Goal: Task Accomplishment & Management: Complete application form

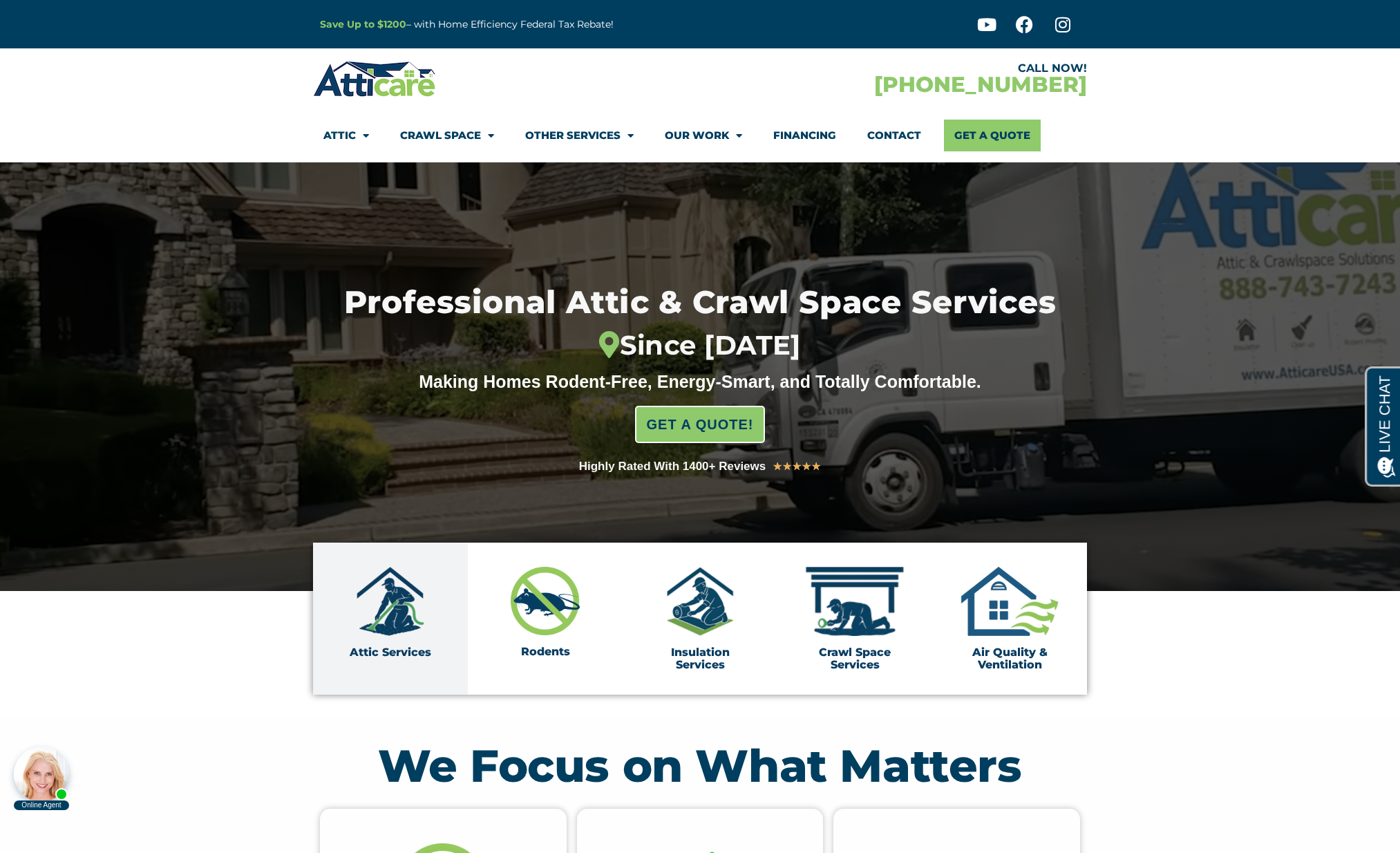
click at [404, 630] on img at bounding box center [390, 602] width 69 height 69
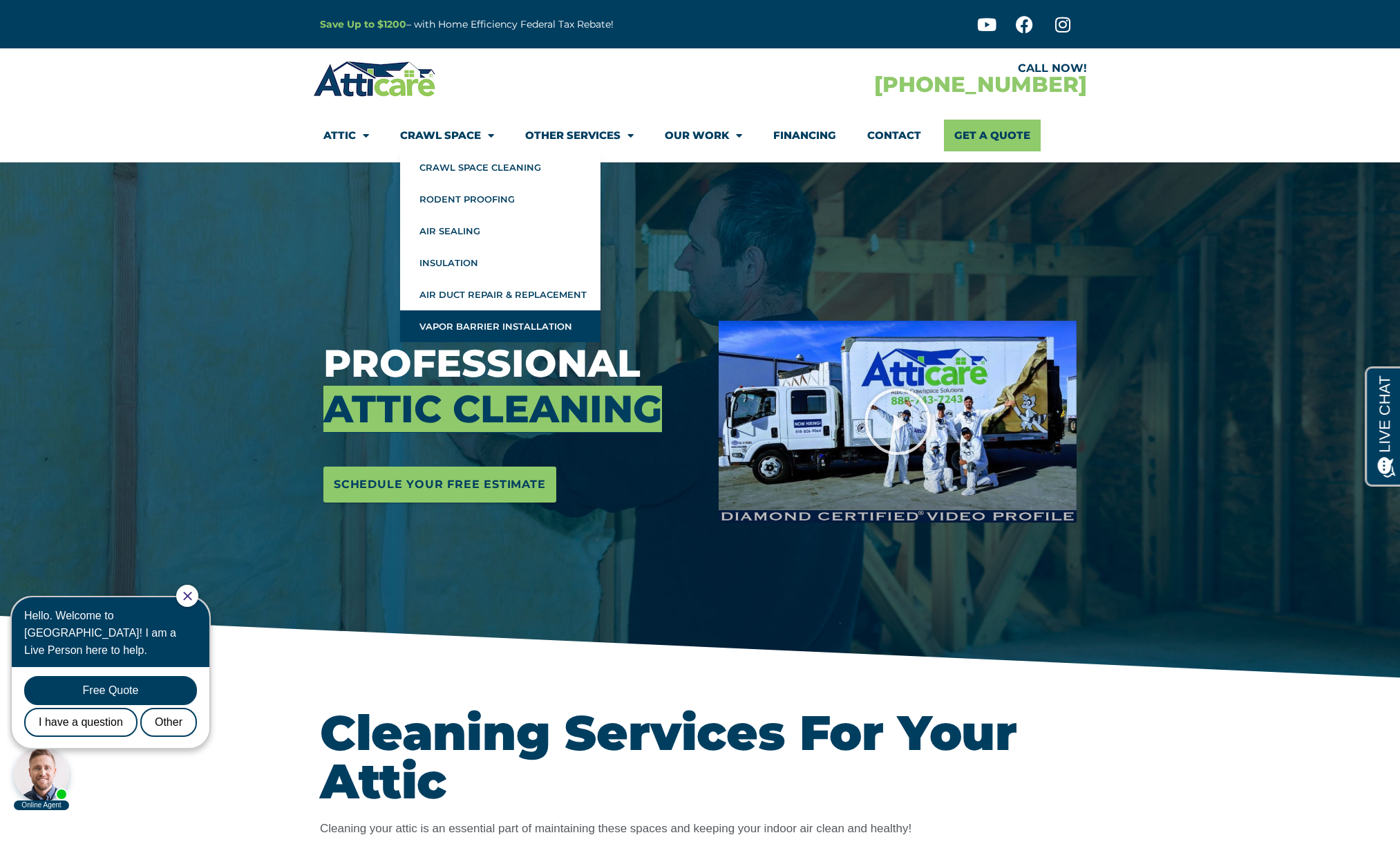
click at [462, 341] on link "Vapor Barrier Installation" at bounding box center [500, 326] width 200 height 32
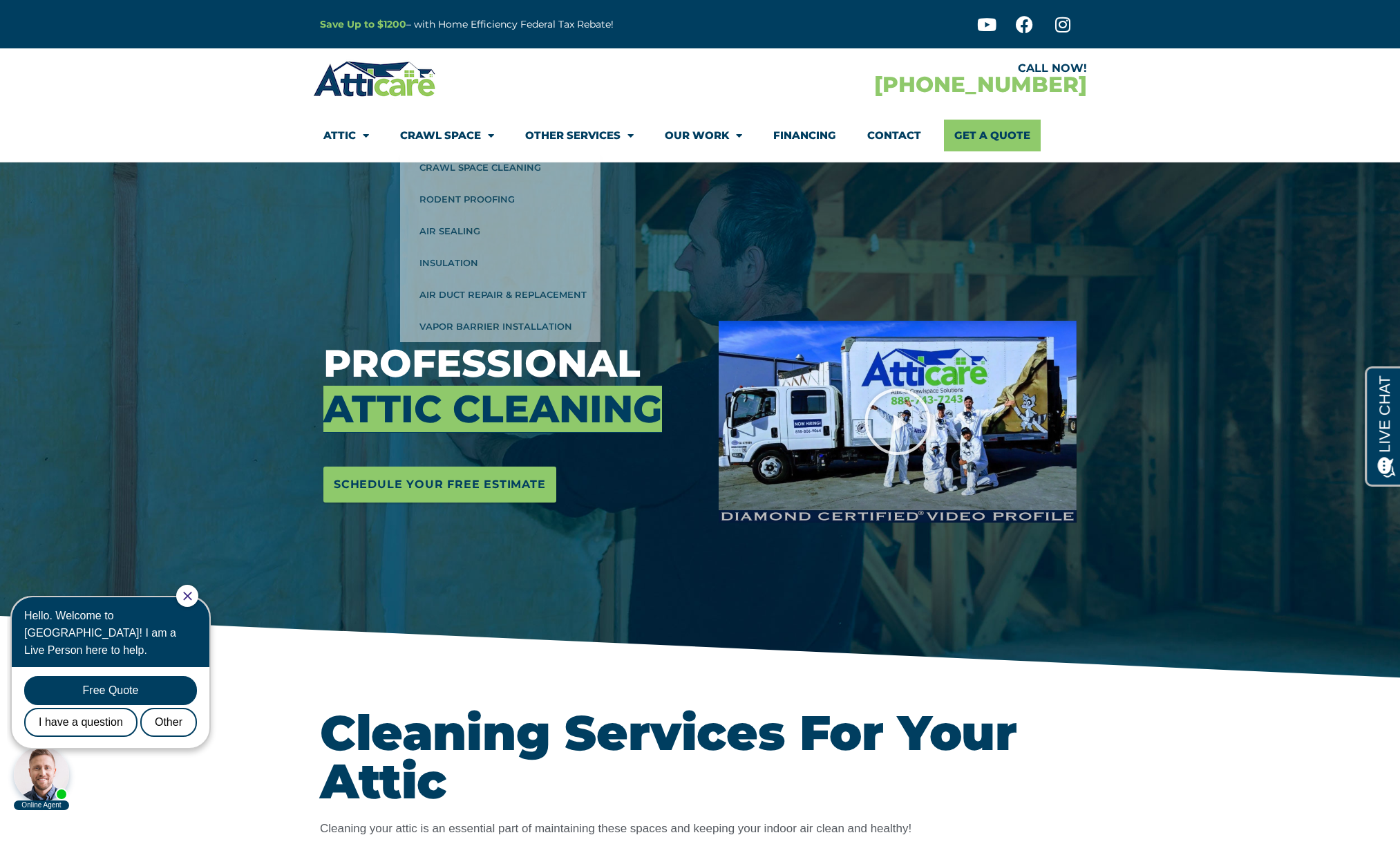
click at [469, 326] on div at bounding box center [511, 310] width 375 height 35
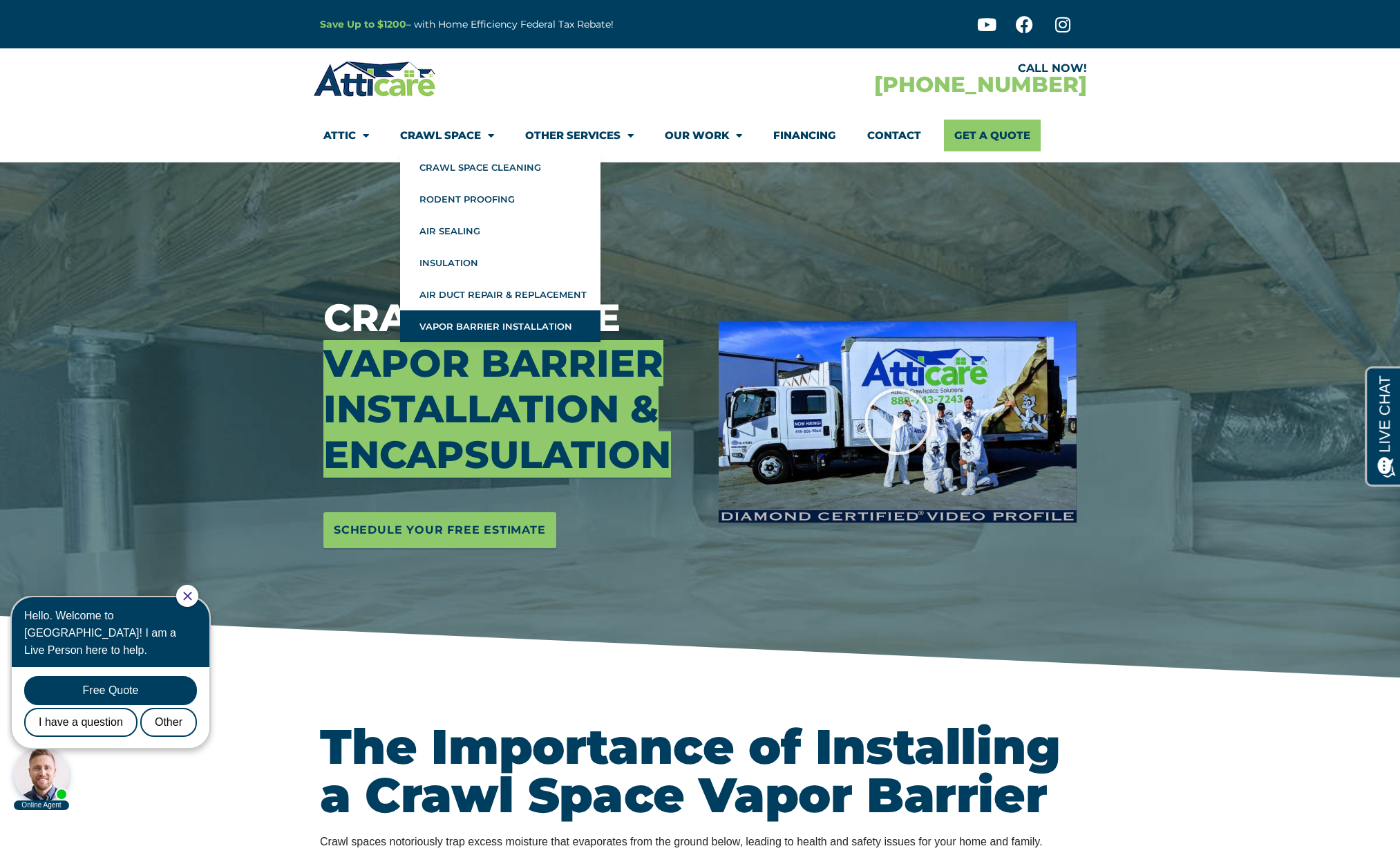
click at [463, 319] on link "Vapor Barrier Installation" at bounding box center [500, 326] width 200 height 32
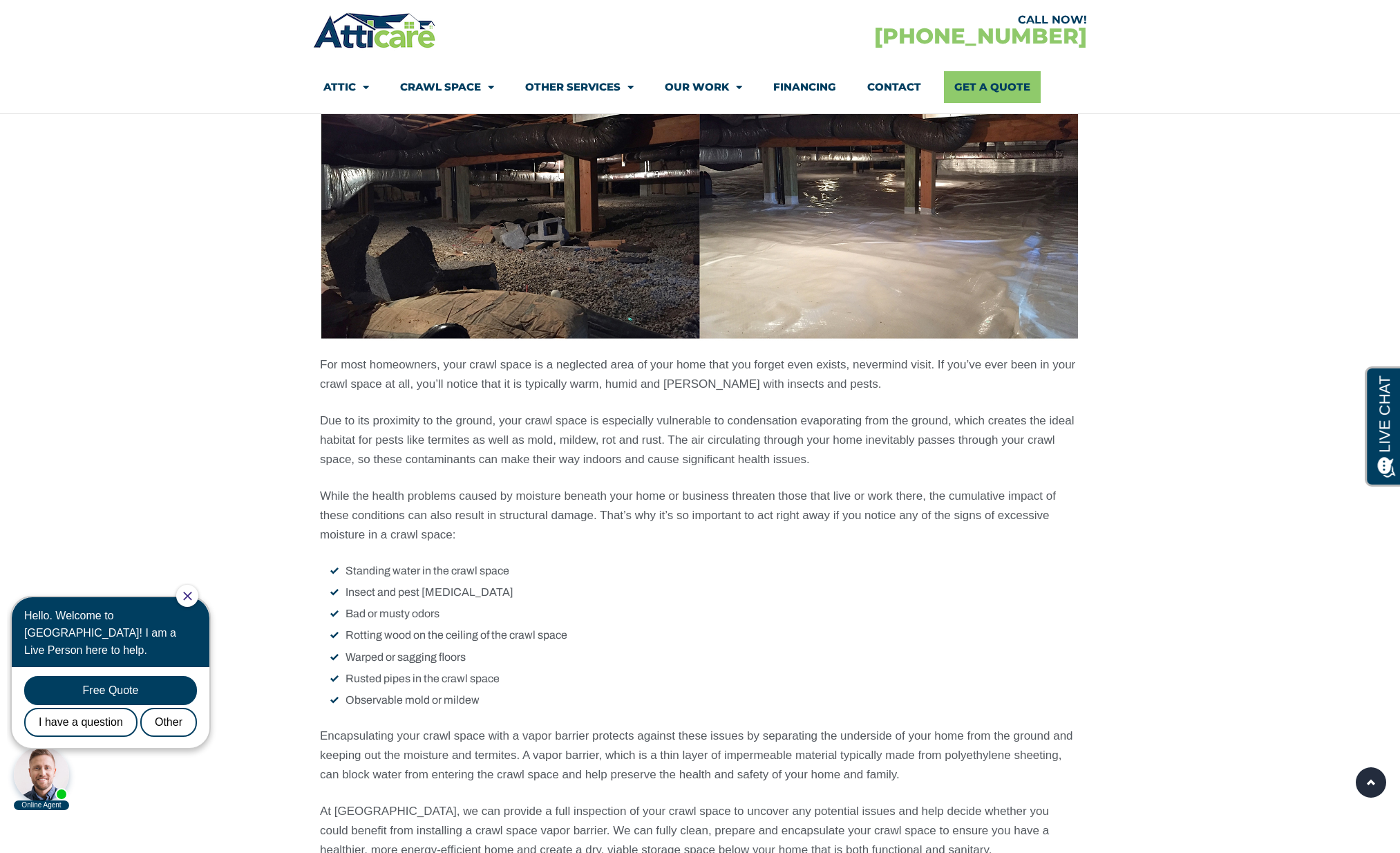
scroll to position [865, 0]
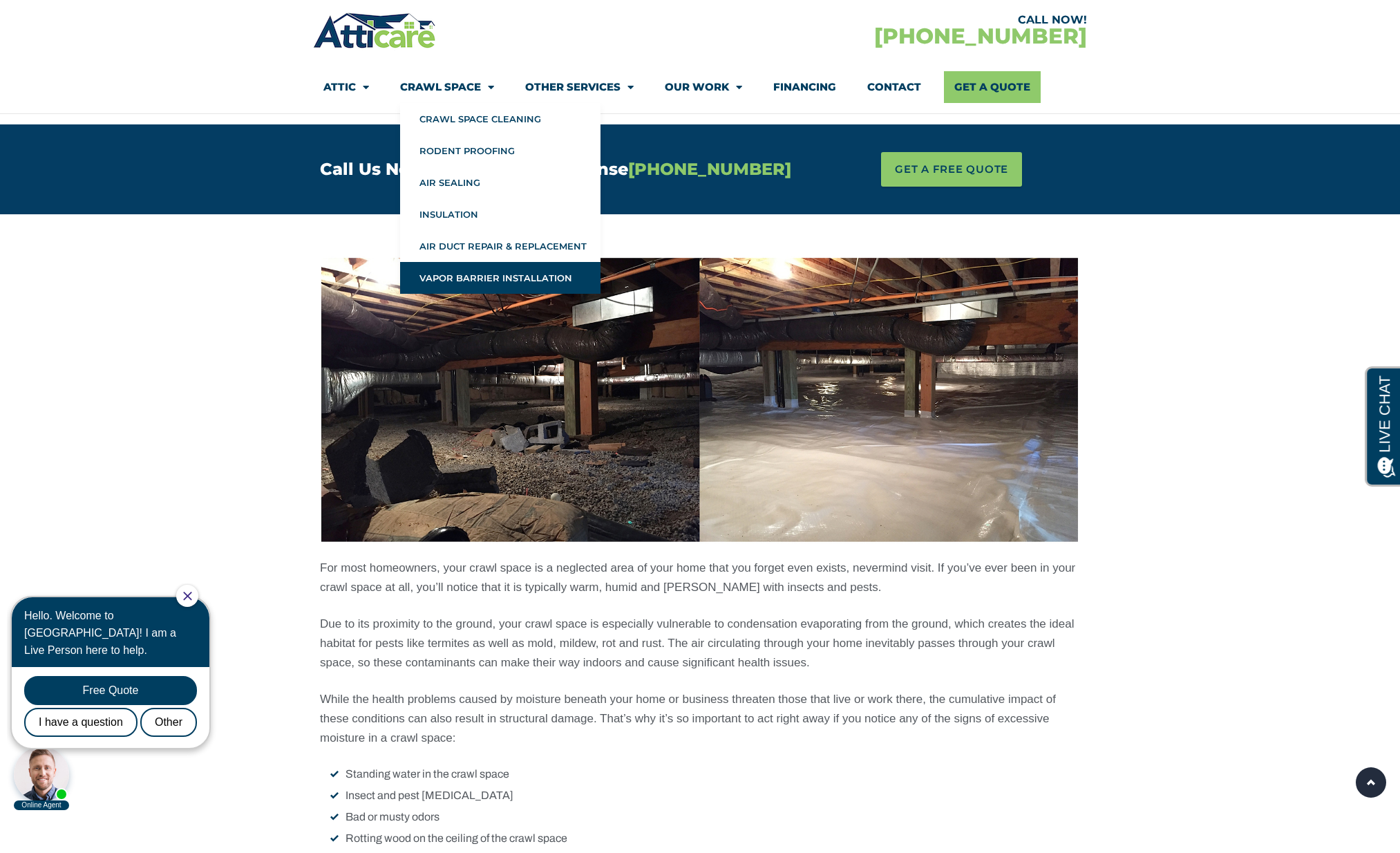
click at [357, 41] on img at bounding box center [375, 31] width 124 height 40
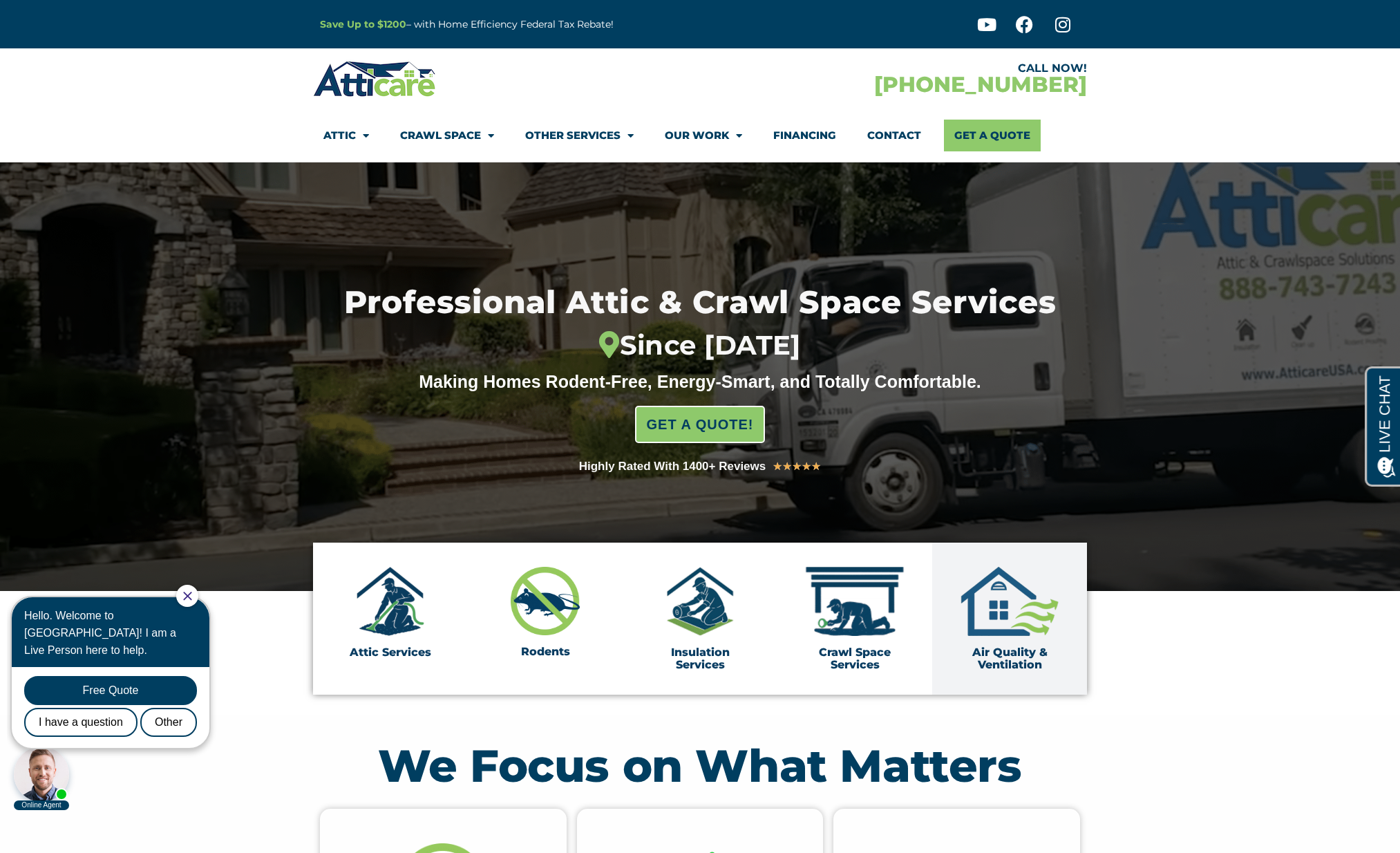
click at [1012, 627] on img at bounding box center [1010, 602] width 103 height 69
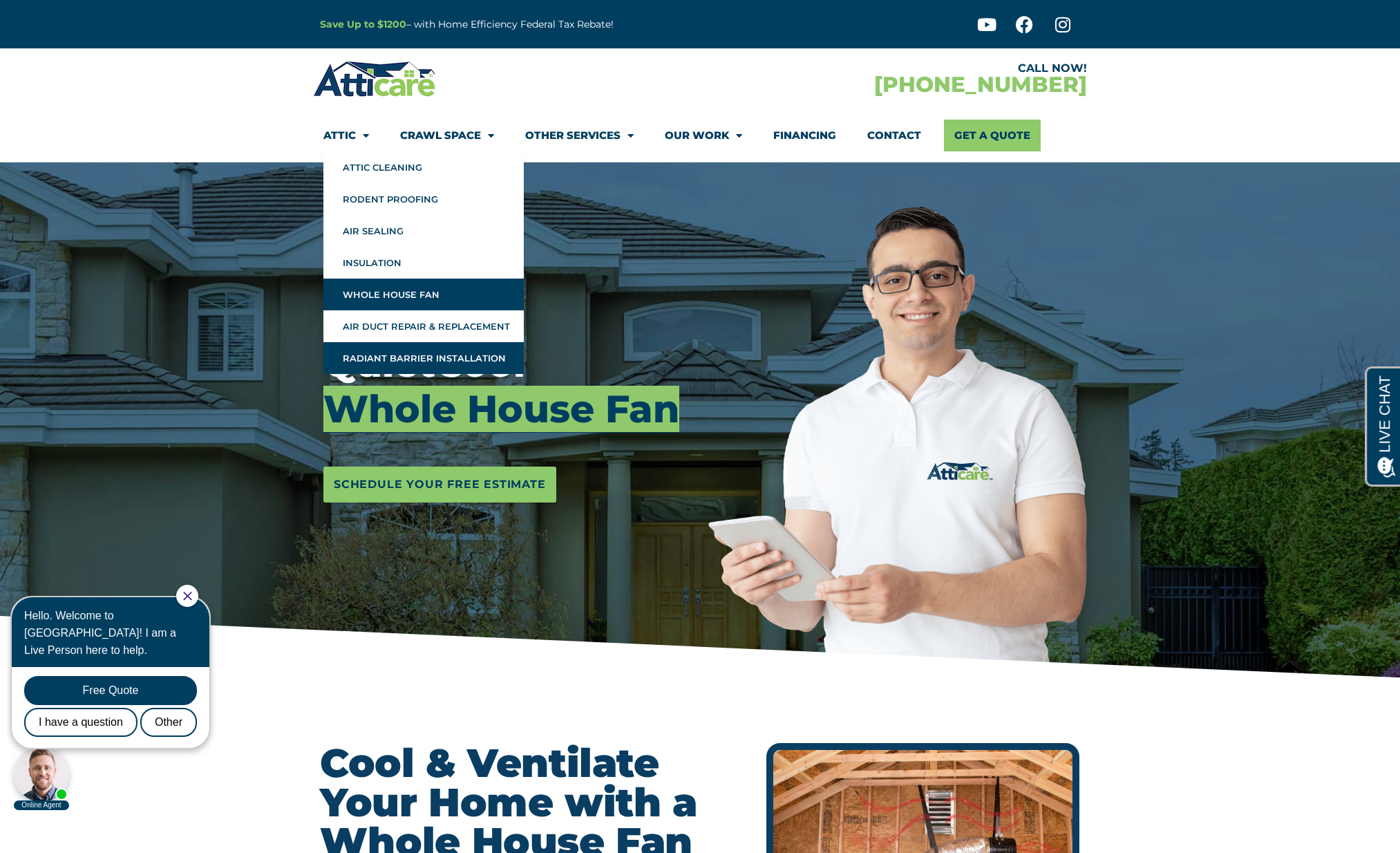
click at [396, 354] on link "Radiant Barrier Installation" at bounding box center [424, 357] width 200 height 32
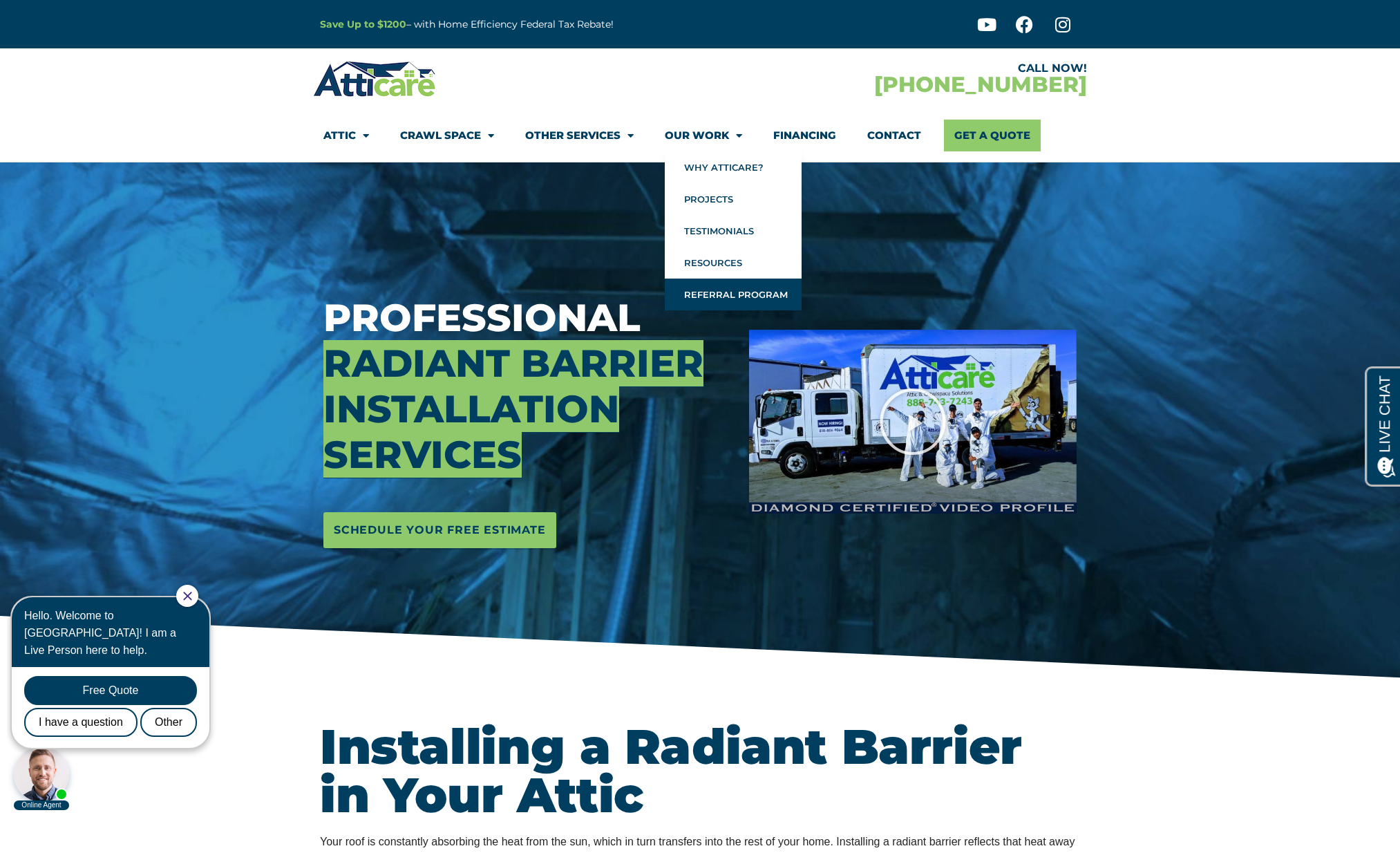
click at [732, 287] on link "Referral Program" at bounding box center [733, 294] width 137 height 32
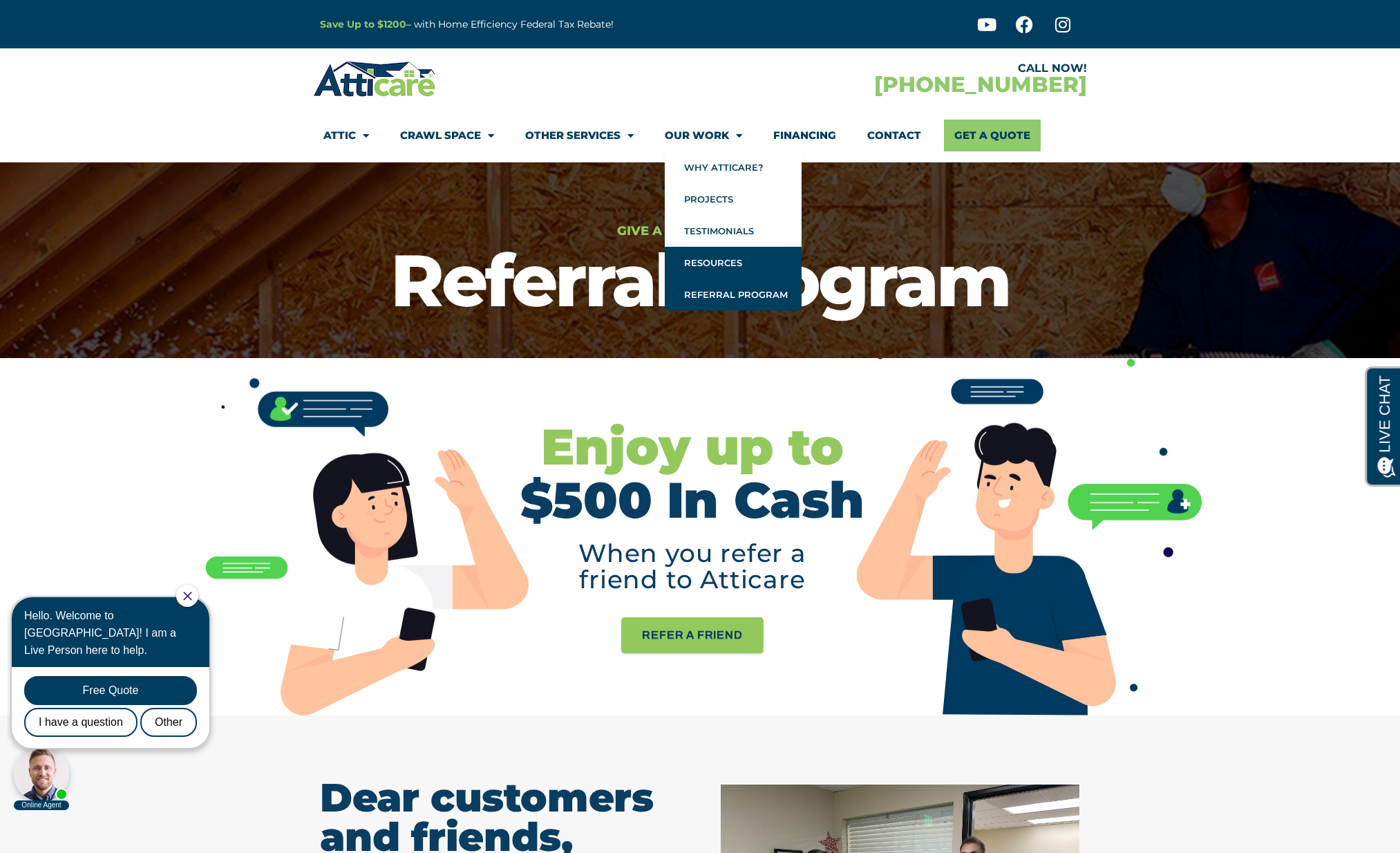
click at [739, 257] on link "Resources" at bounding box center [733, 263] width 137 height 32
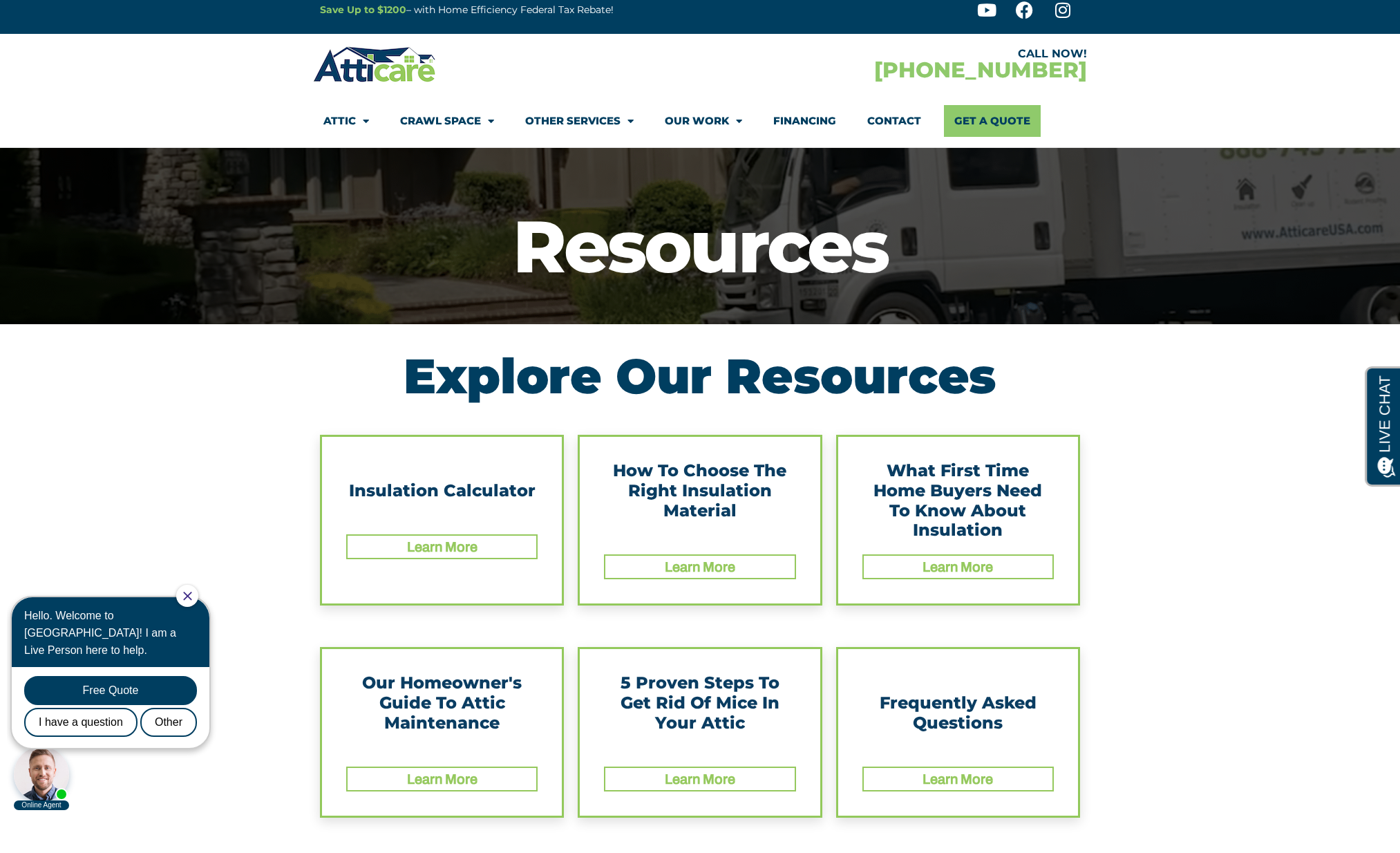
scroll to position [108, 0]
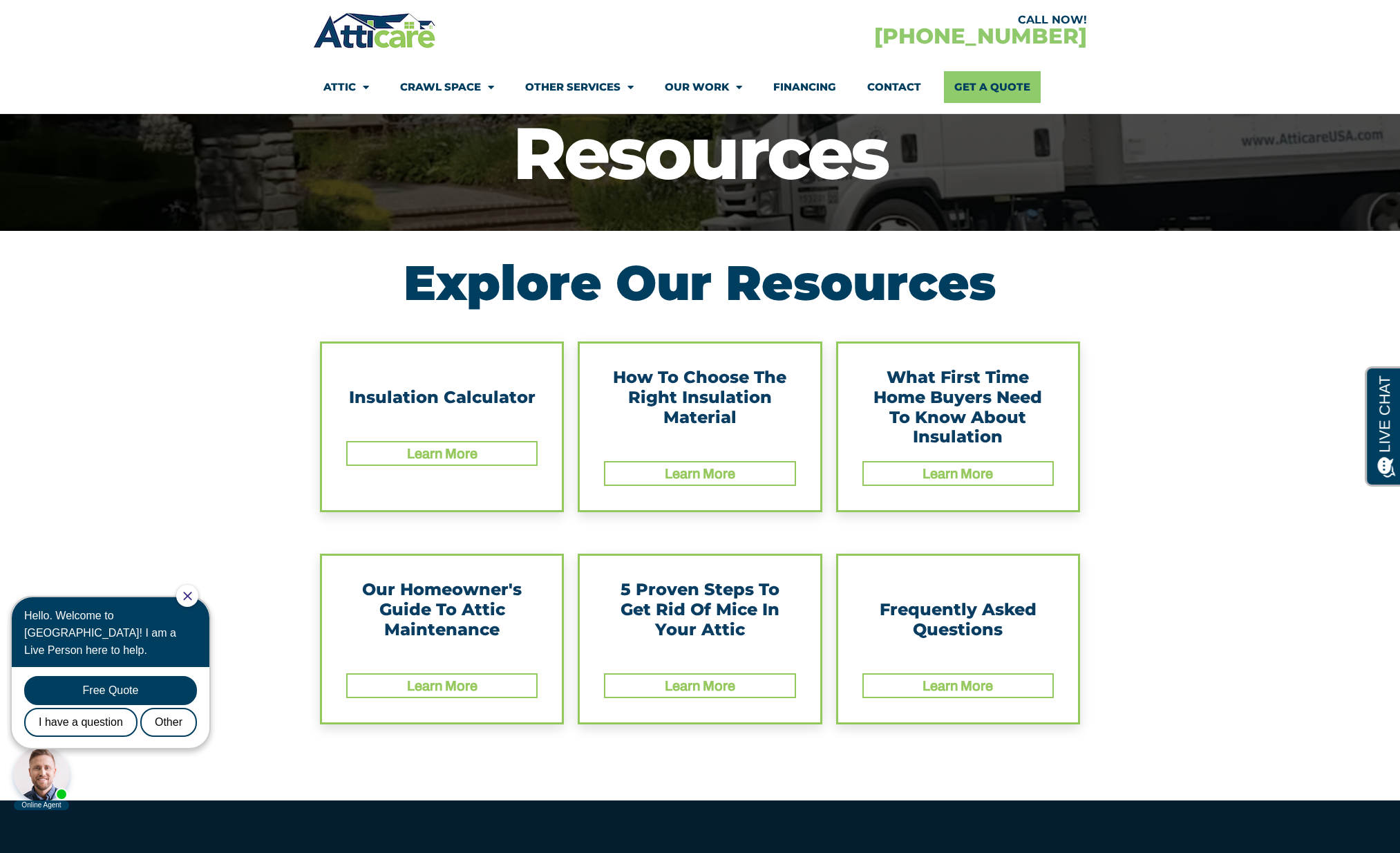
click at [464, 455] on link "Learn More" at bounding box center [443, 453] width 71 height 15
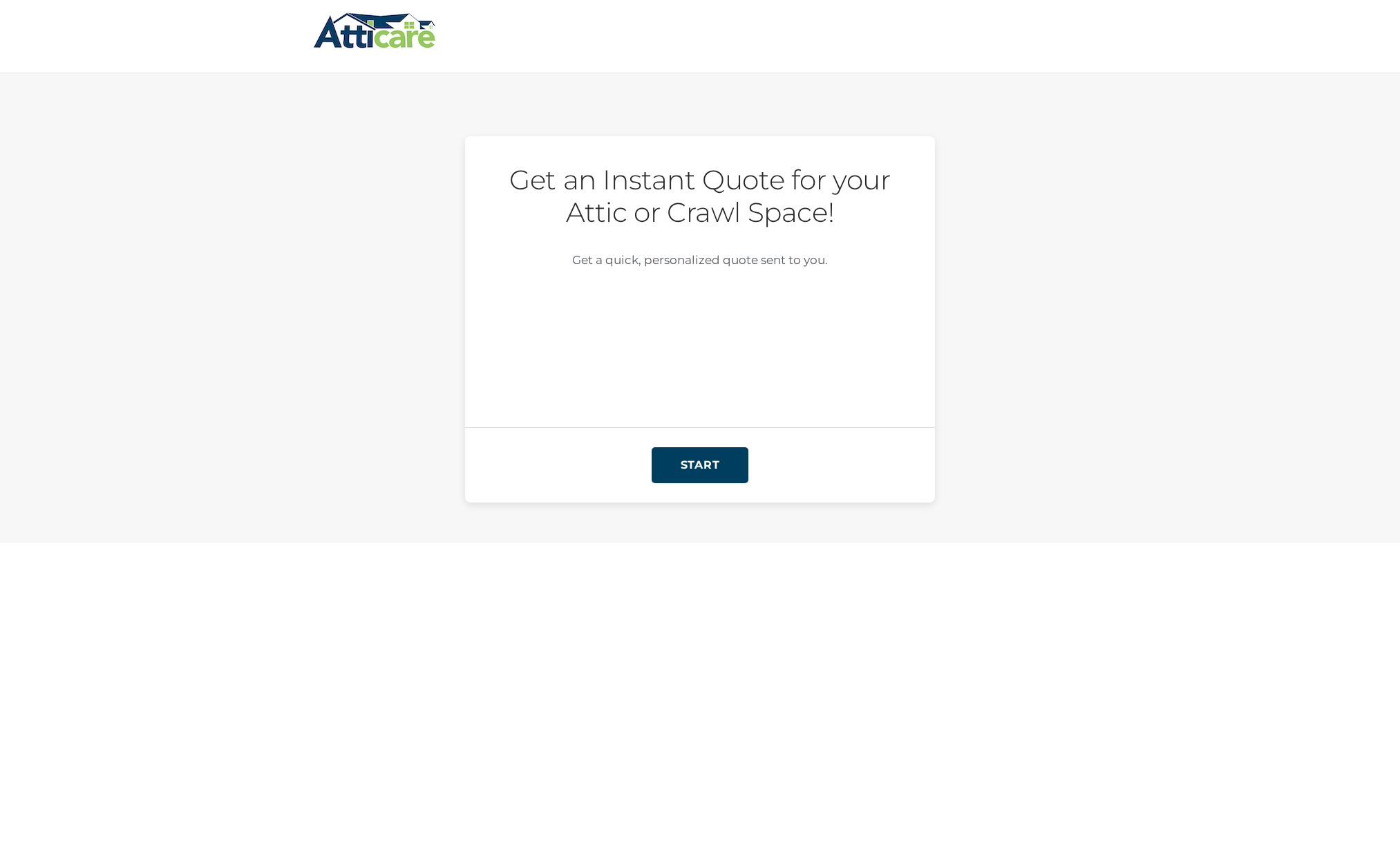
click at [468, 453] on html "Save Up to $1200 – with Home Efficiency Federal Tax Rebate! Youtube Facebook In…" at bounding box center [700, 271] width 1400 height 542
click at [681, 474] on input "START" at bounding box center [700, 466] width 97 height 36
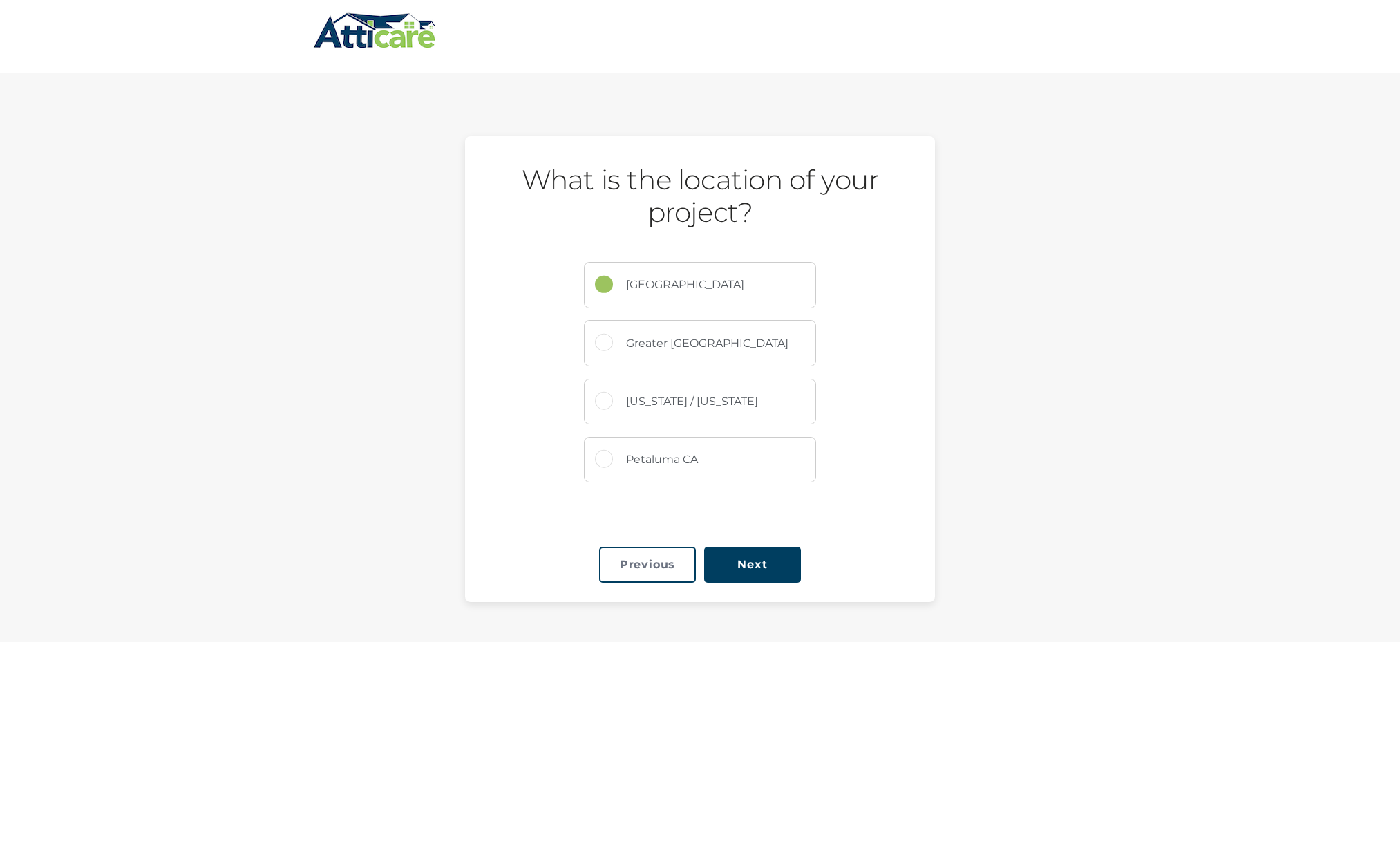
click at [682, 353] on label "Greater [GEOGRAPHIC_DATA]" at bounding box center [714, 343] width 202 height 45
click at [613, 352] on input "Greater [GEOGRAPHIC_DATA]" at bounding box center [604, 342] width 18 height 18
radio input "true"
click at [755, 560] on input "Next" at bounding box center [752, 565] width 97 height 36
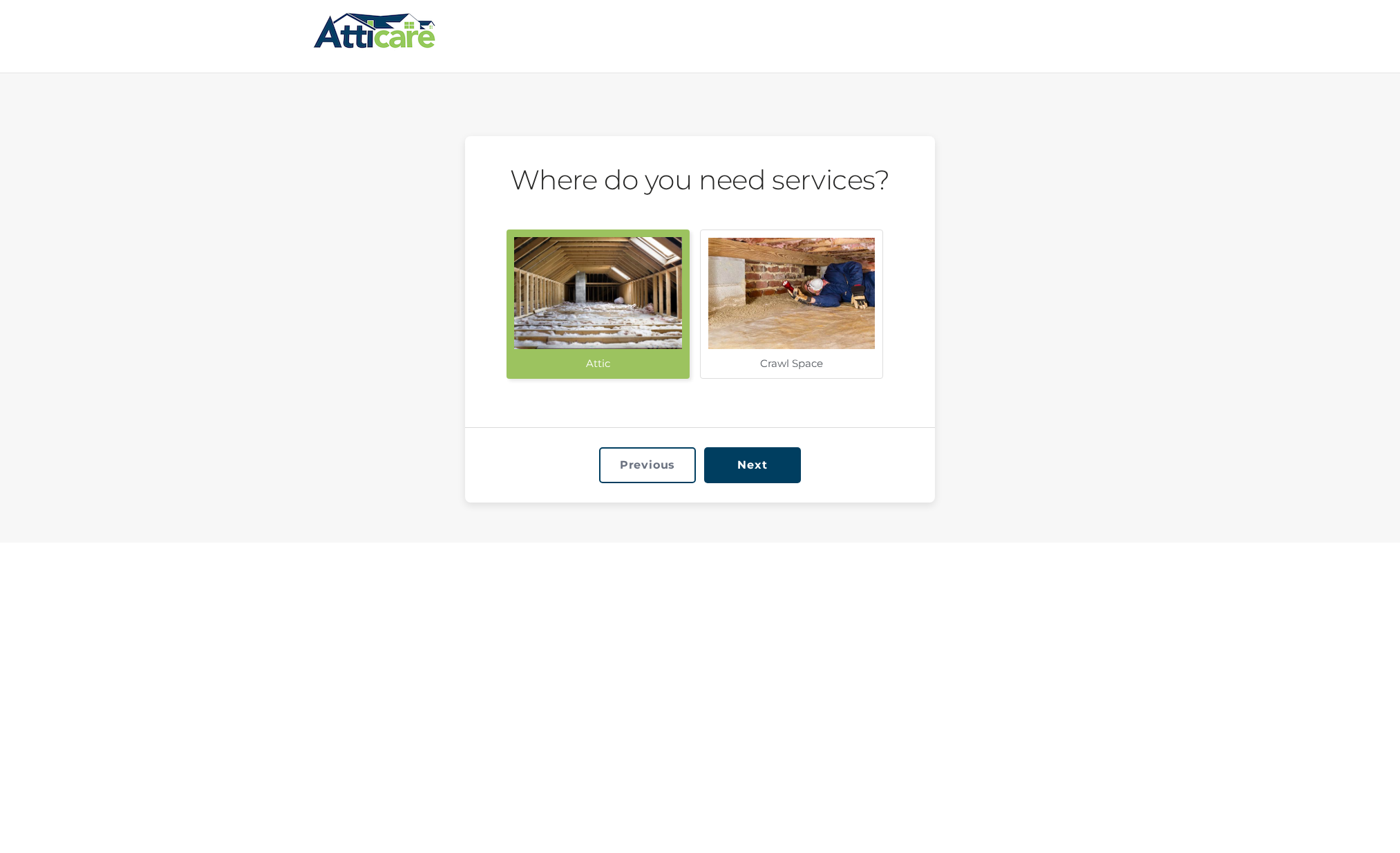
click at [605, 308] on img at bounding box center [598, 293] width 175 height 119
click at [0, 0] on input "Attic" at bounding box center [0, 0] width 0 height 0
click at [747, 466] on input "Next" at bounding box center [752, 466] width 97 height 36
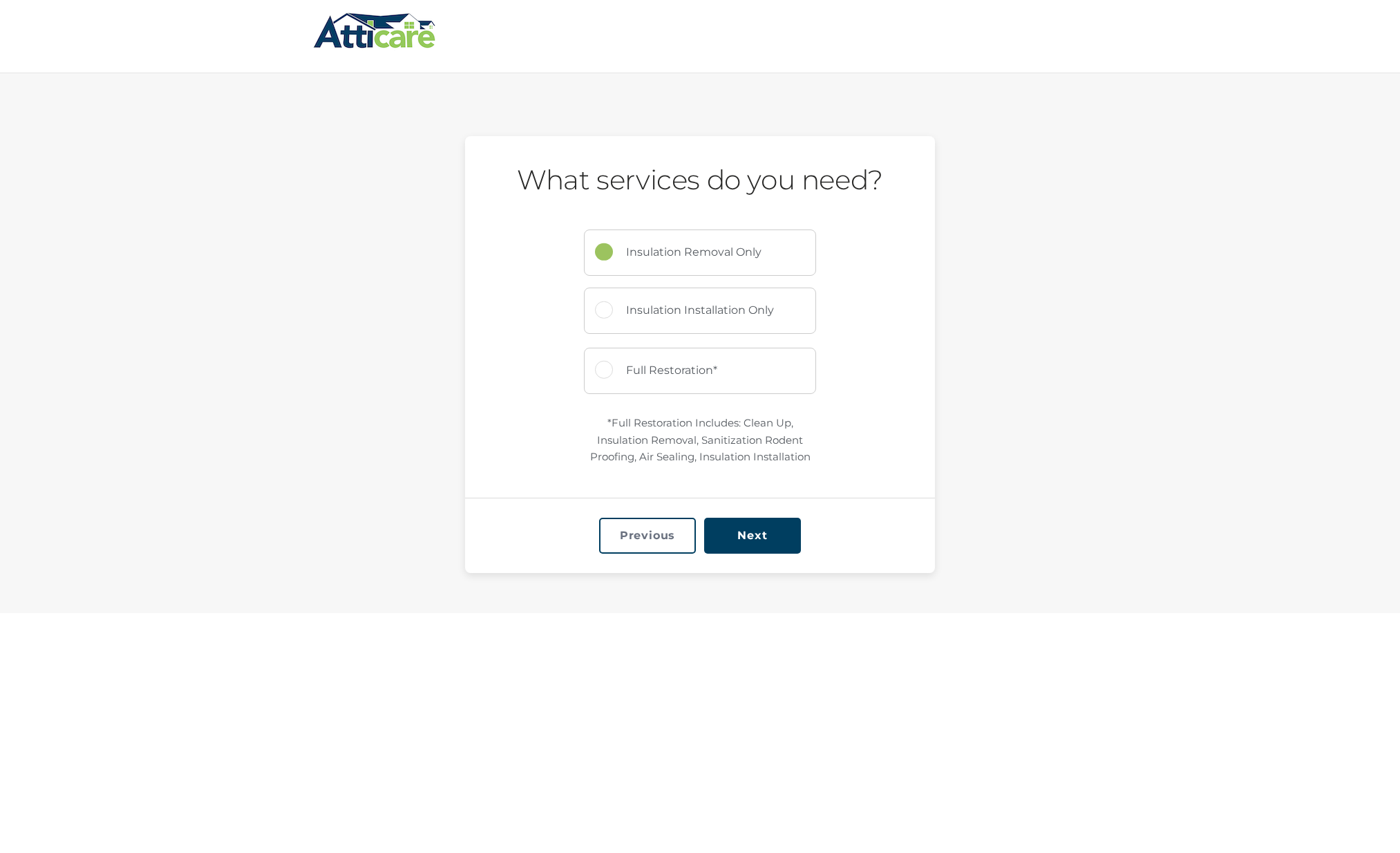
click at [603, 374] on input "Full Restoration*" at bounding box center [604, 370] width 18 height 18
radio input "true"
click at [766, 531] on input "Next" at bounding box center [752, 536] width 97 height 36
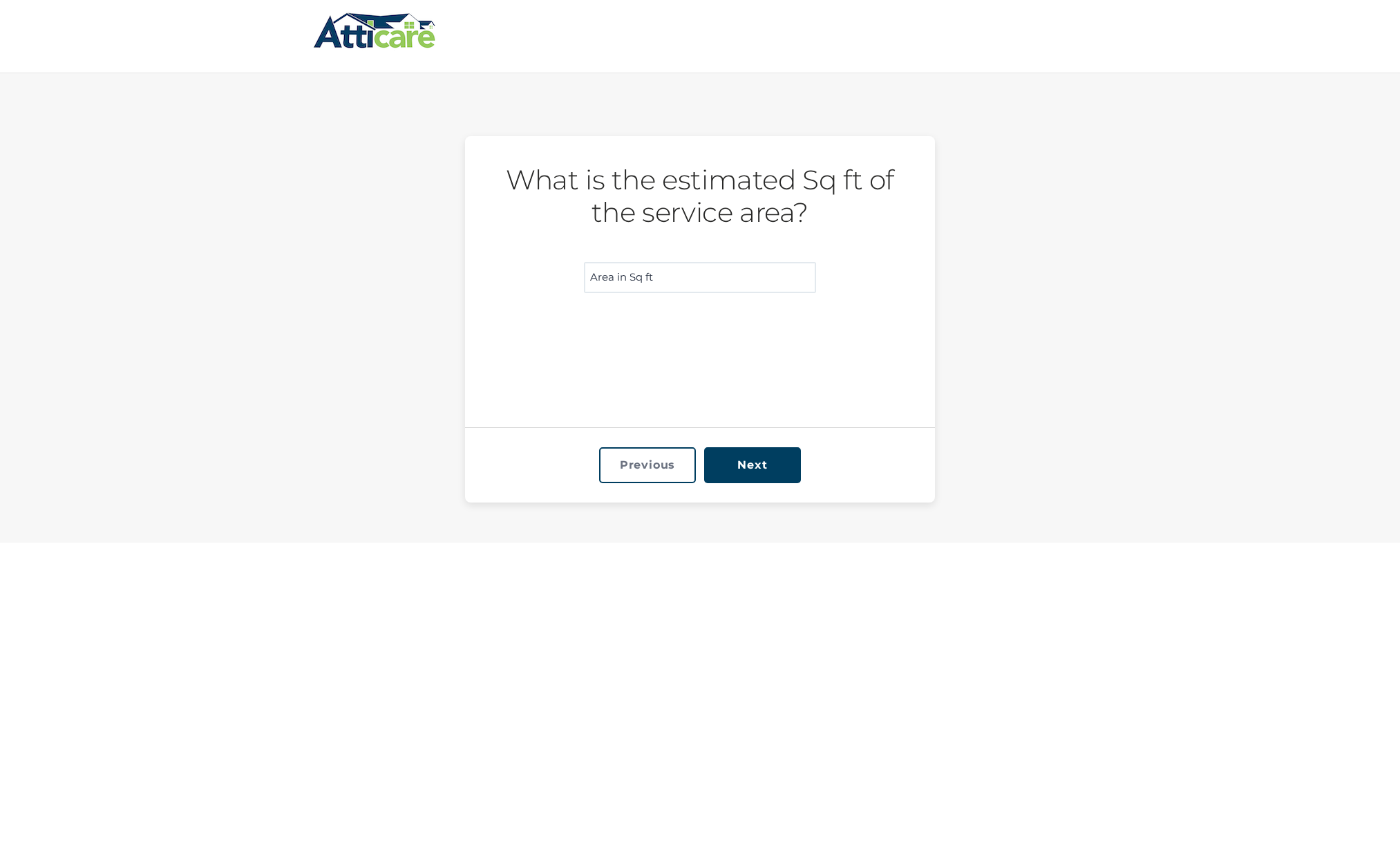
click at [635, 285] on input "What is the estimated Sq ft of the service area? (Required)" at bounding box center [700, 277] width 232 height 31
type input "1400"
click at [792, 467] on input "Next" at bounding box center [752, 466] width 97 height 36
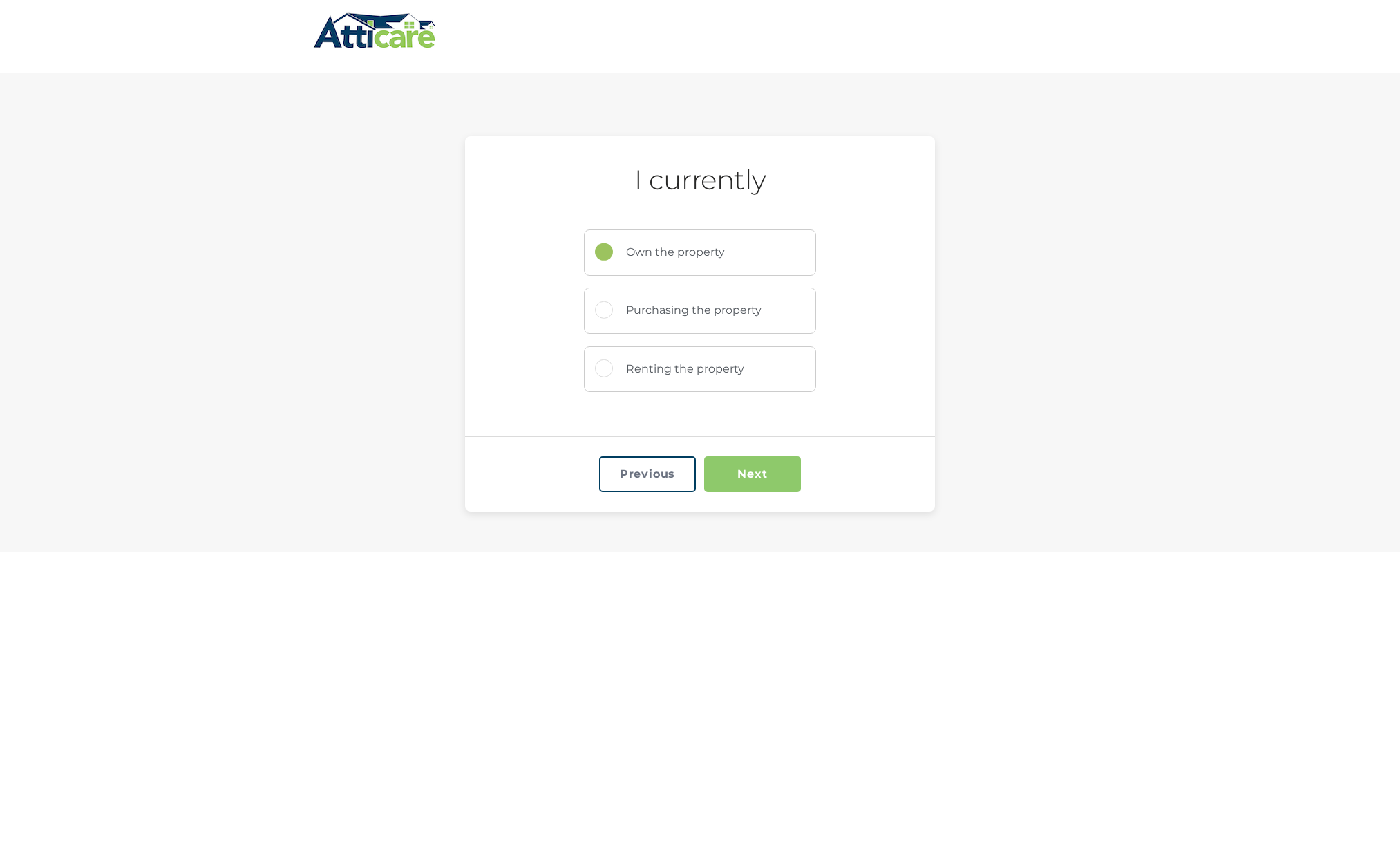
click at [766, 473] on input "Next" at bounding box center [752, 474] width 97 height 36
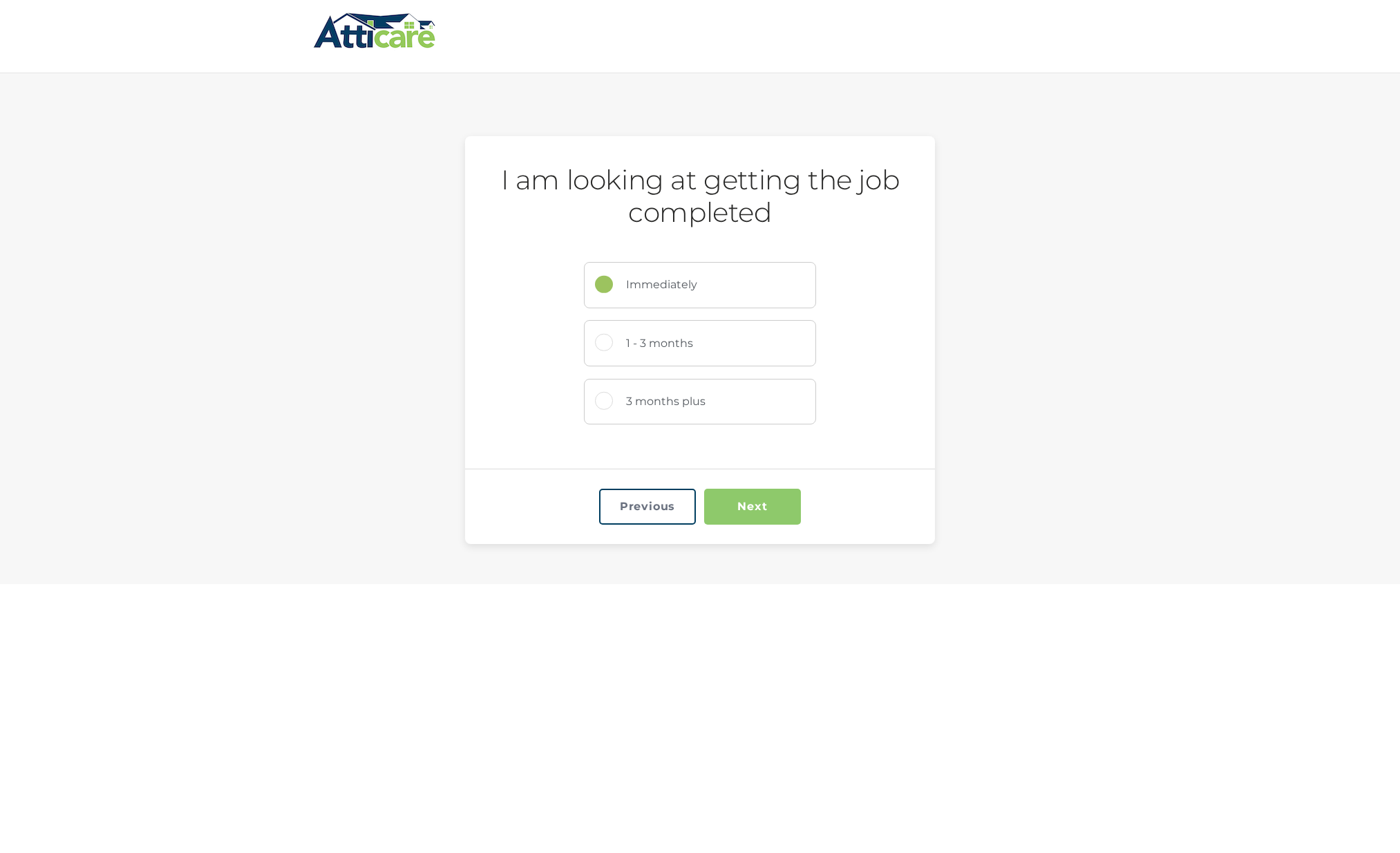
click at [777, 497] on input "Next" at bounding box center [752, 507] width 97 height 36
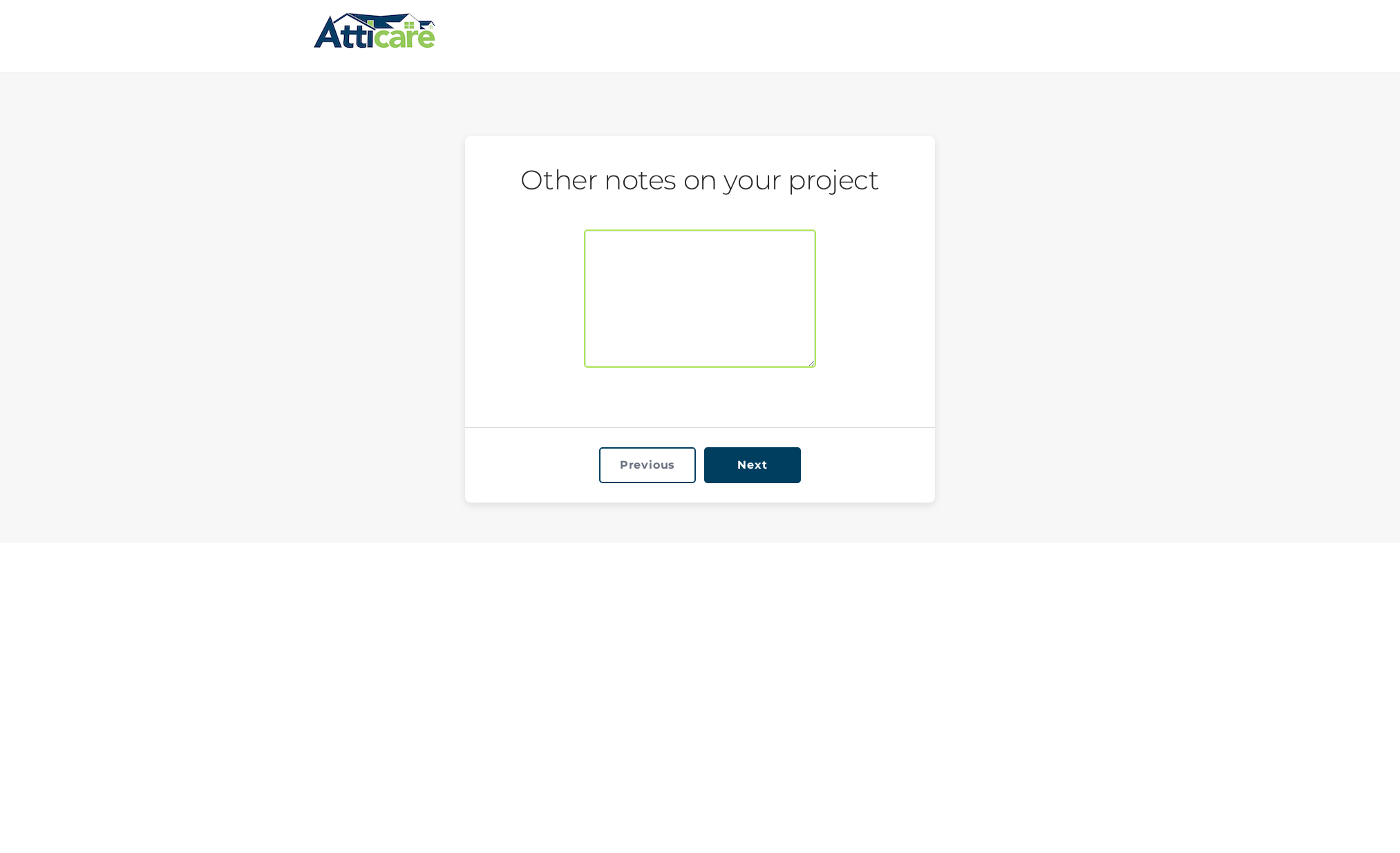
click at [681, 297] on textarea "Other notes on your project" at bounding box center [700, 298] width 232 height 138
type textarea "jgj"
click at [756, 463] on input "Next" at bounding box center [752, 466] width 97 height 36
click at [791, 252] on select "Google Yelp Nextdoor Facebook/Instagram Friend/Family Referral Other" at bounding box center [700, 247] width 227 height 30
select select "Yelp"
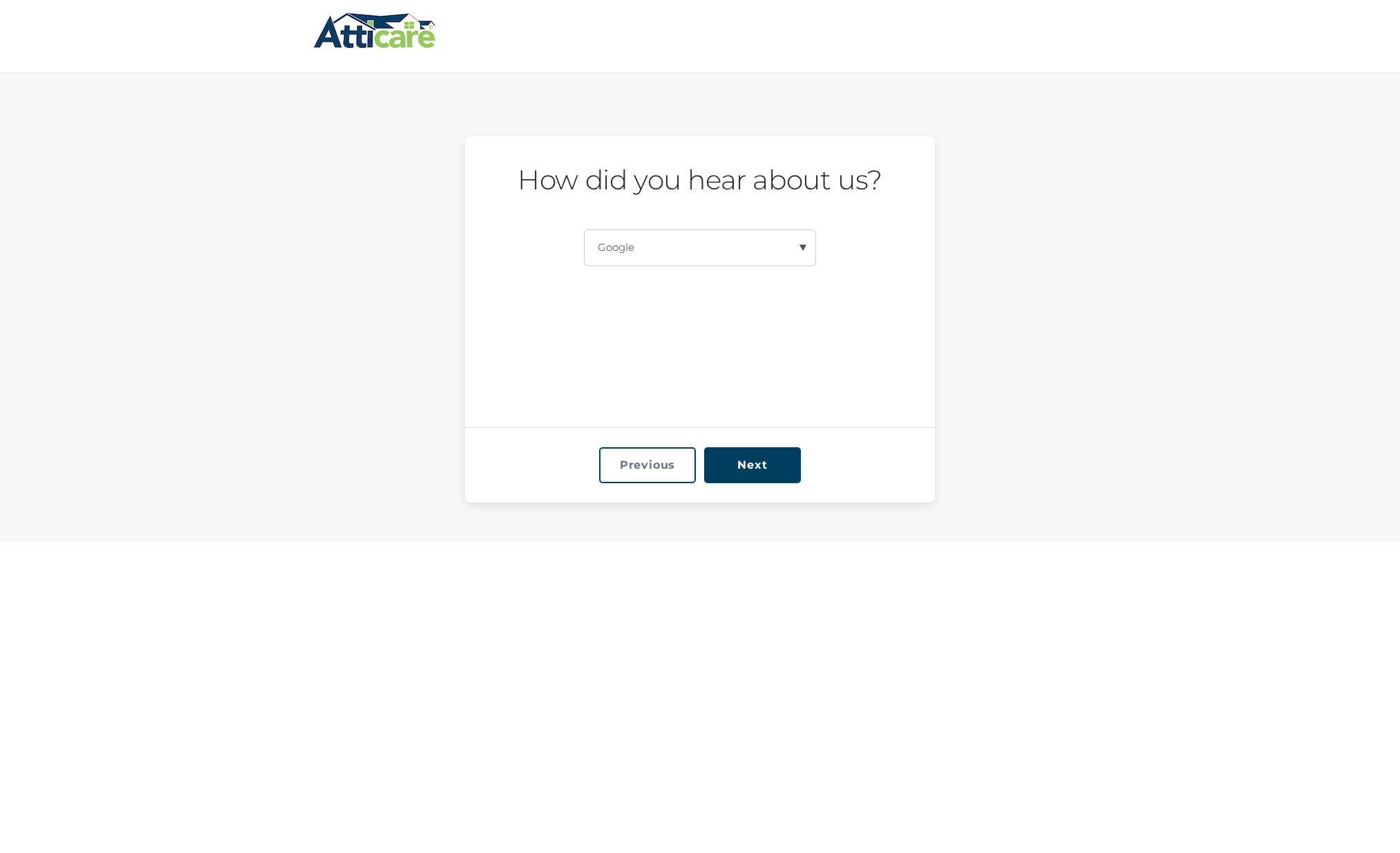
click at [586, 233] on select "Google Yelp Nextdoor Facebook/Instagram Friend/Family Referral Other" at bounding box center [700, 247] width 227 height 30
click at [768, 456] on input "Next" at bounding box center [752, 466] width 97 height 36
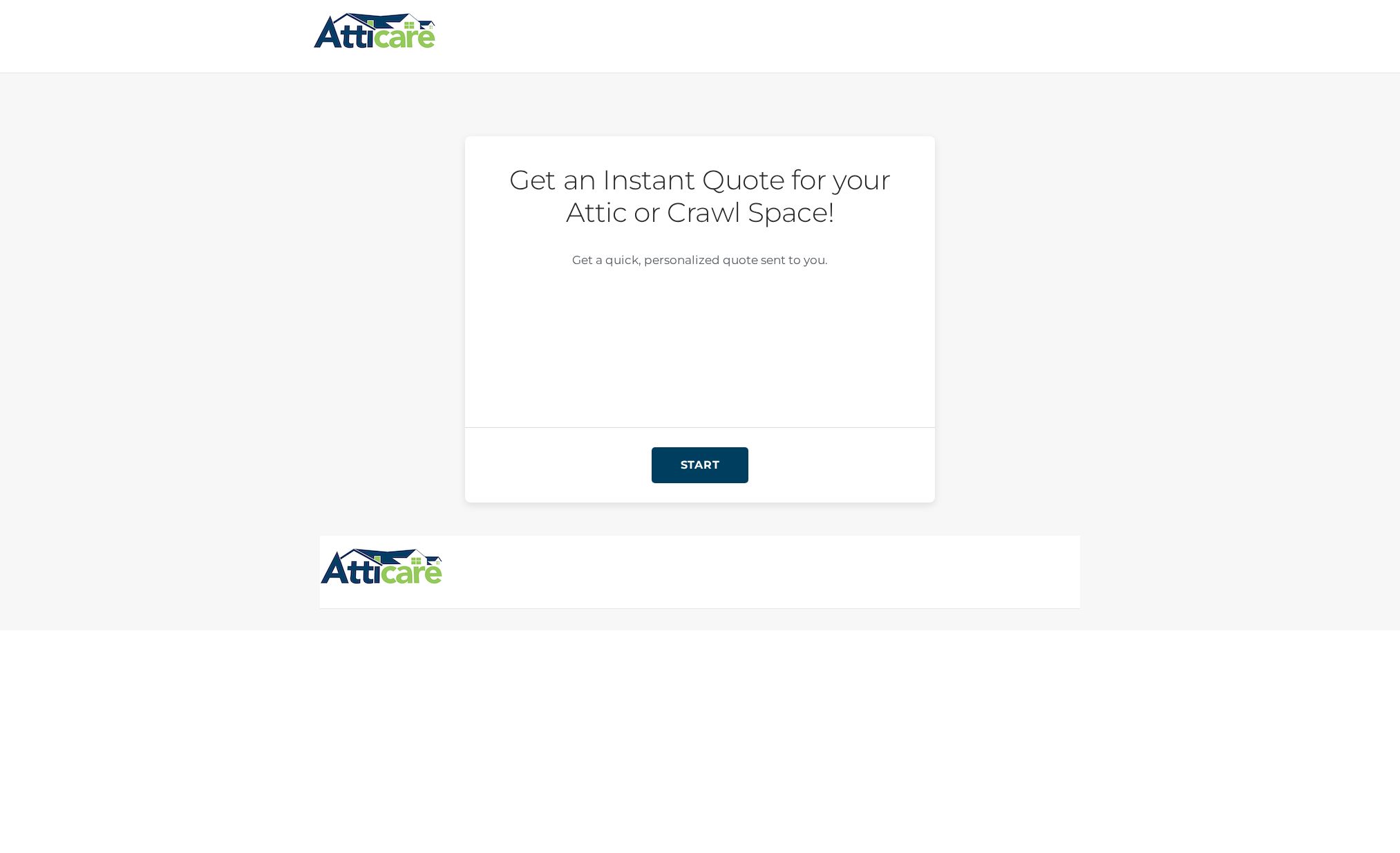
click at [423, 47] on img at bounding box center [375, 31] width 124 height 40
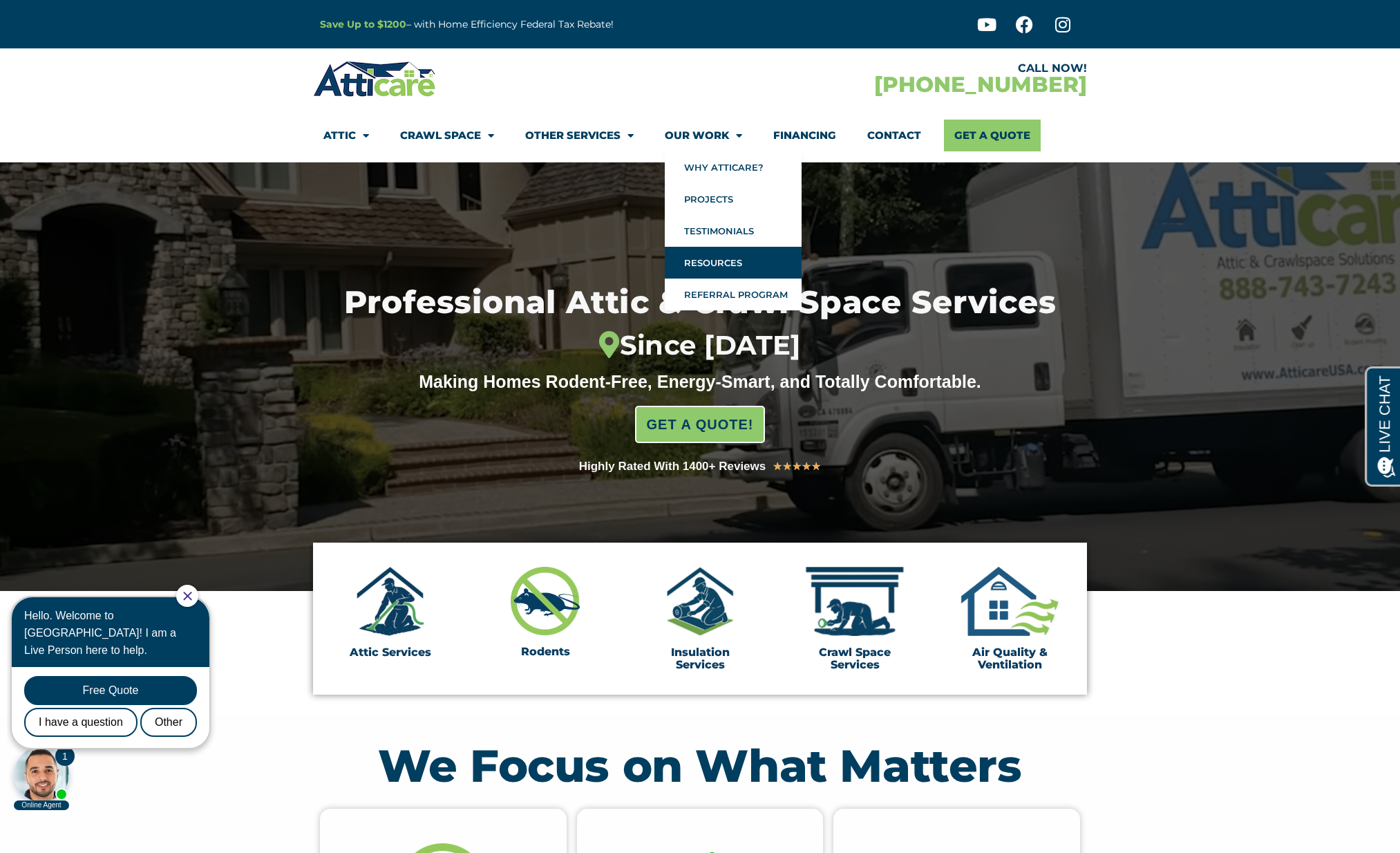
click at [728, 262] on link "Resources" at bounding box center [733, 263] width 137 height 32
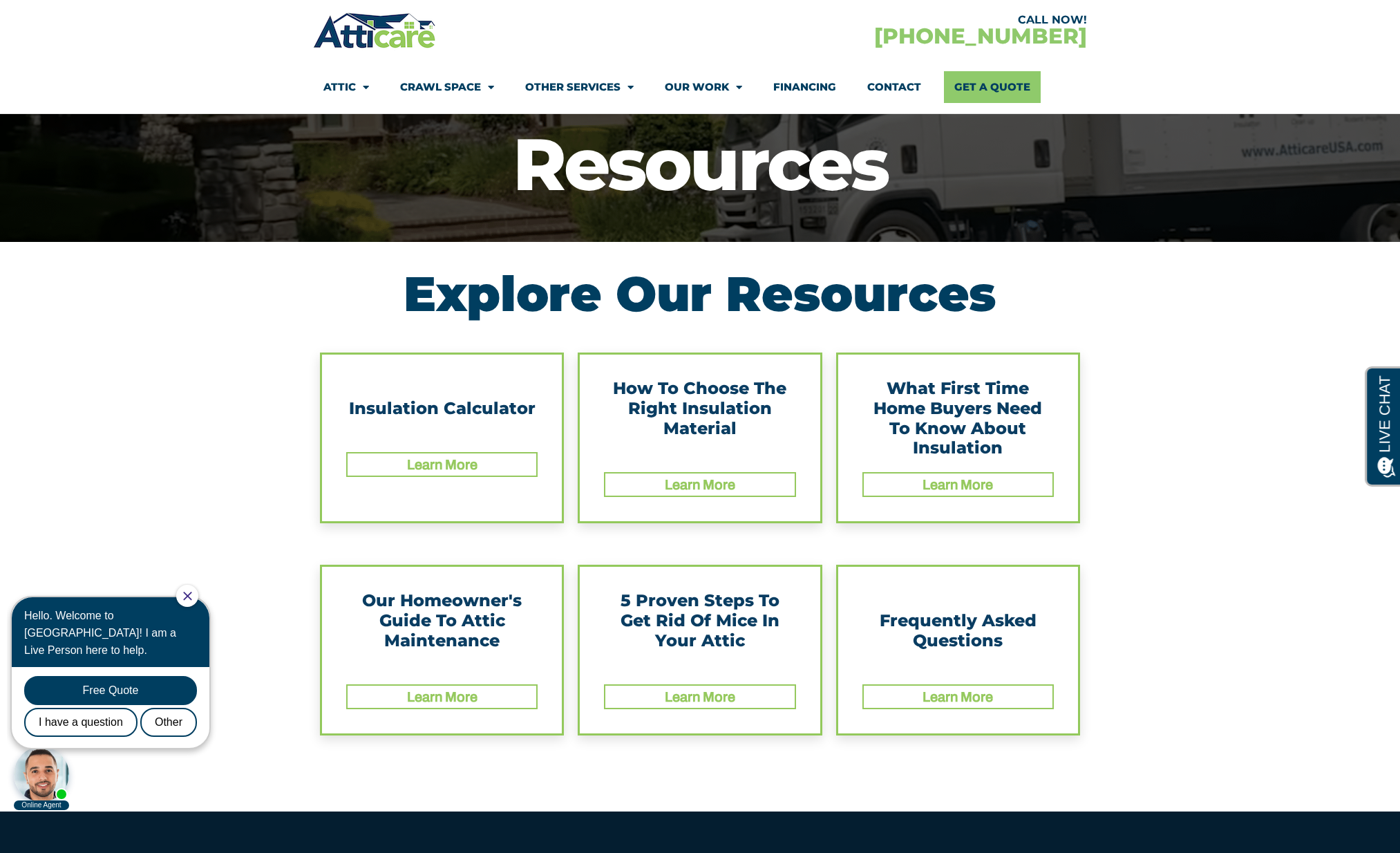
scroll to position [98, 0]
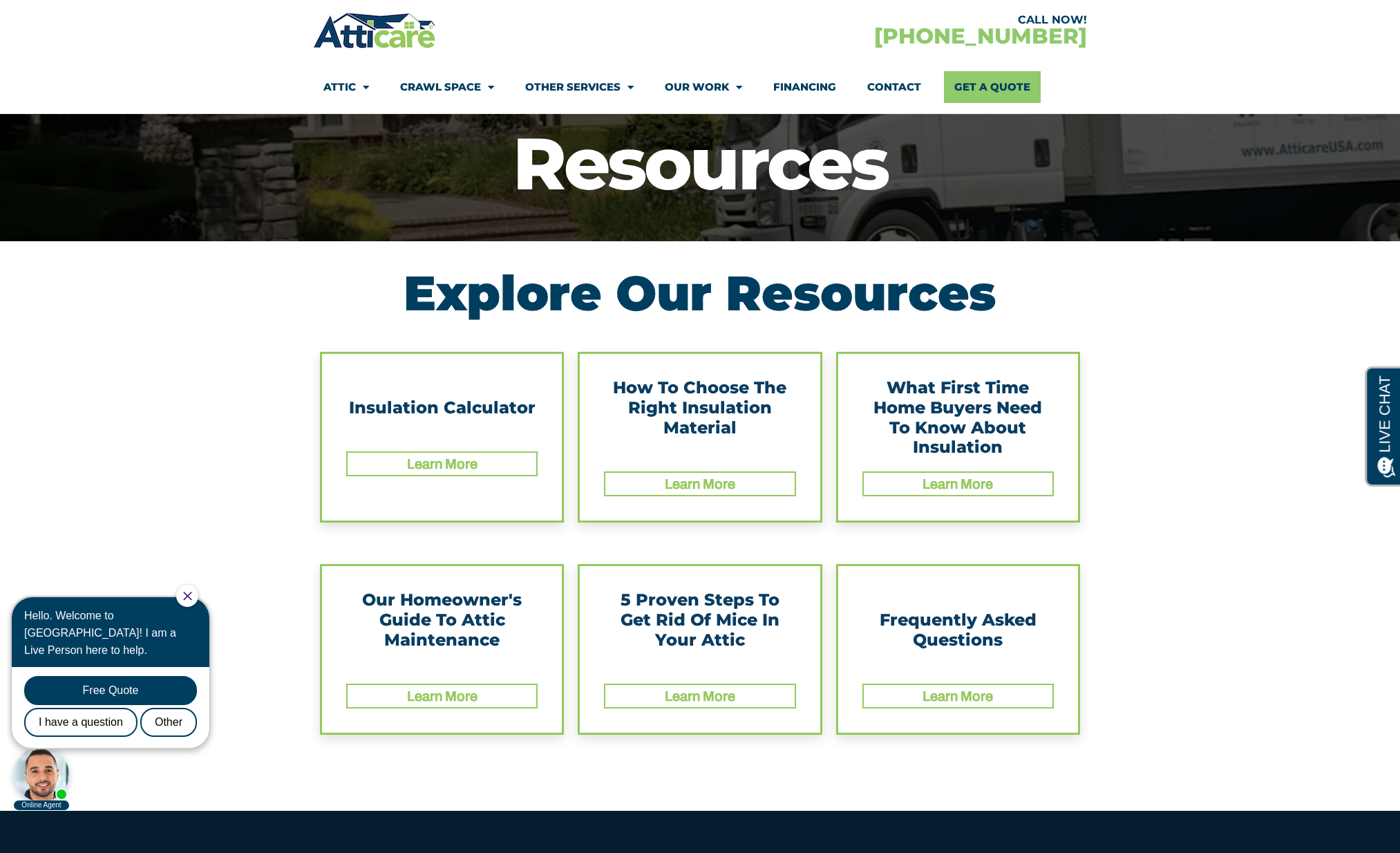
click at [728, 427] on div "How To Choose The Right Insulation Material" at bounding box center [700, 418] width 192 height 80
click at [729, 482] on link "Learn More" at bounding box center [700, 484] width 71 height 15
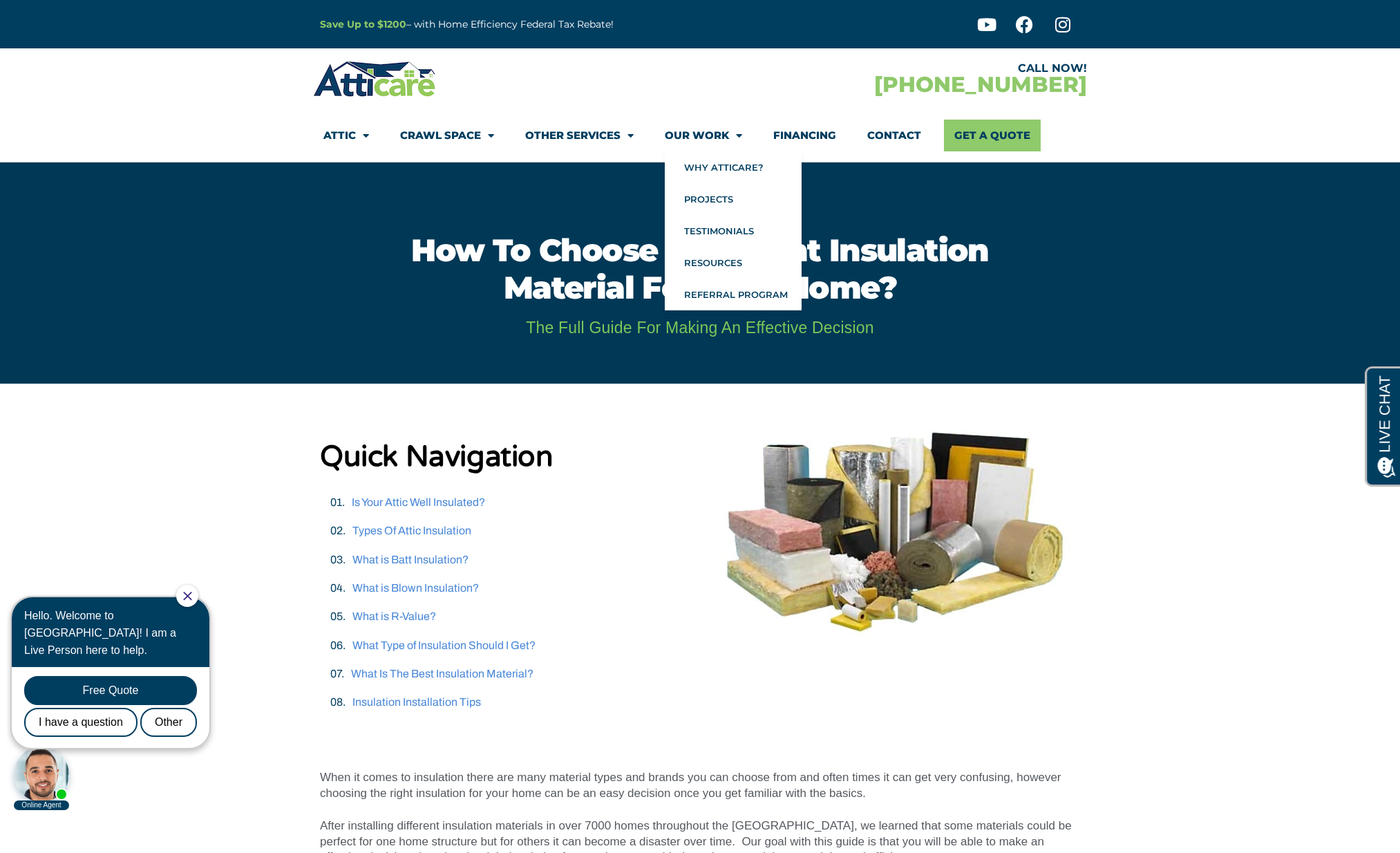
click at [819, 129] on link "Financing" at bounding box center [805, 135] width 63 height 32
